Goal: Task Accomplishment & Management: Use online tool/utility

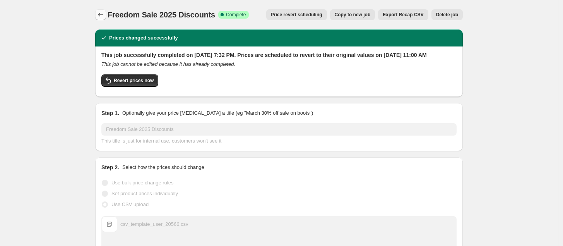
click at [102, 16] on icon "Price change jobs" at bounding box center [100, 15] width 5 height 4
